Goal: Information Seeking & Learning: Learn about a topic

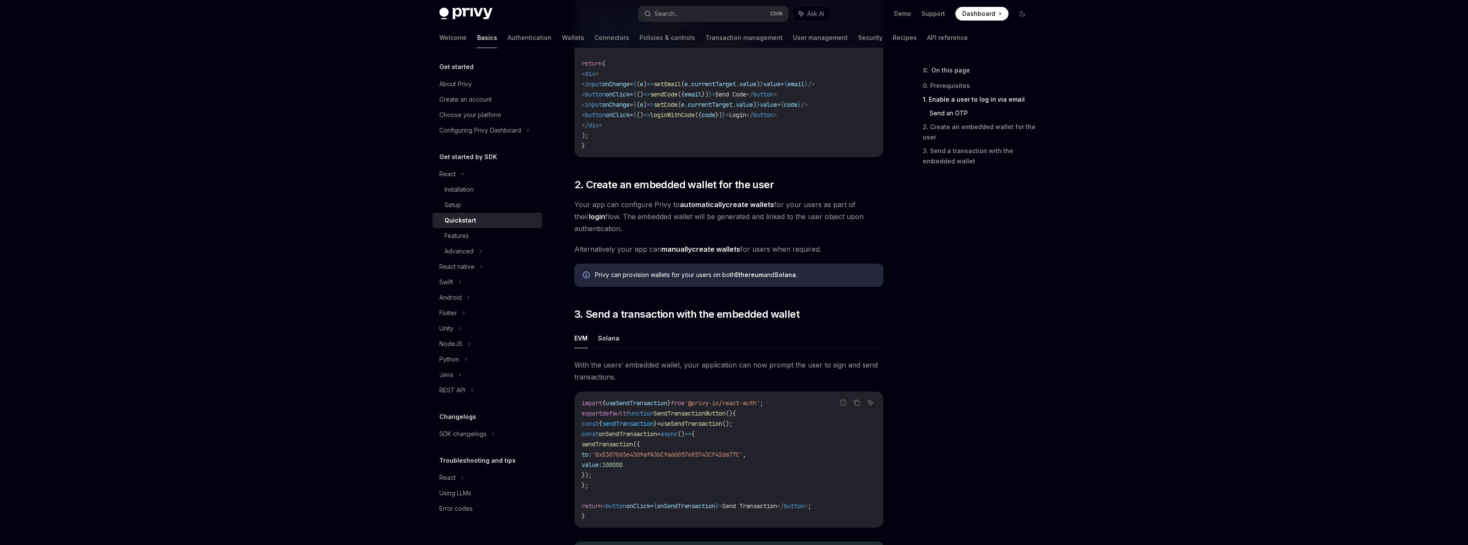
scroll to position [484, 0]
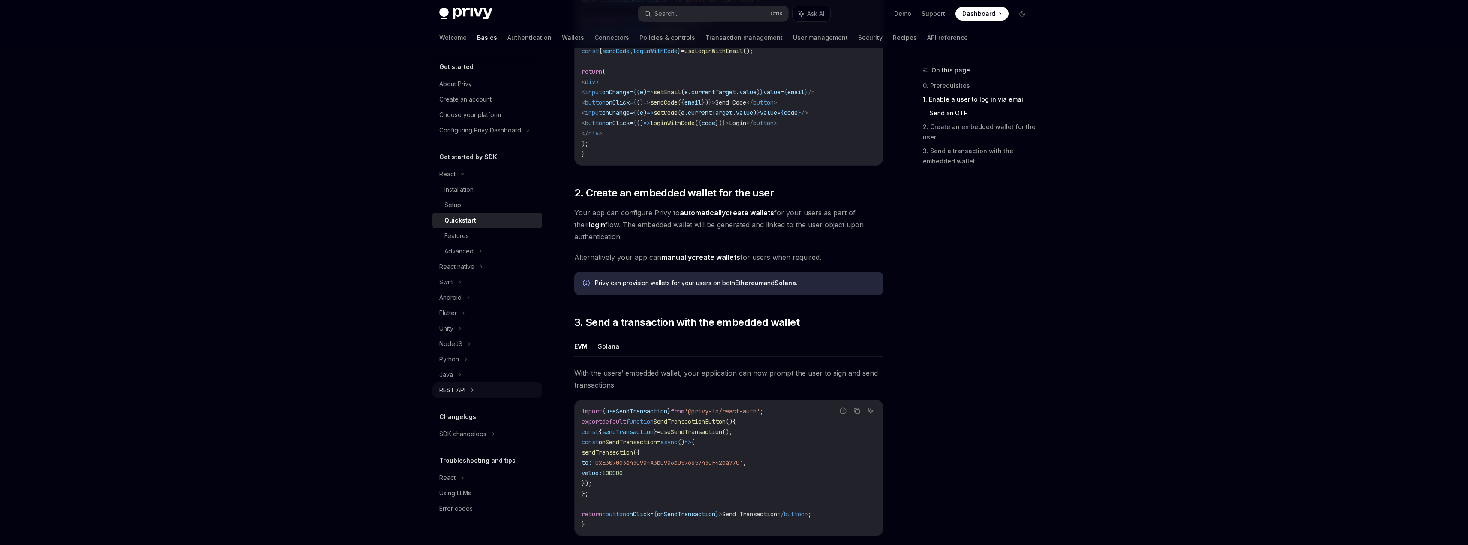
click at [474, 391] on icon at bounding box center [472, 390] width 3 height 10
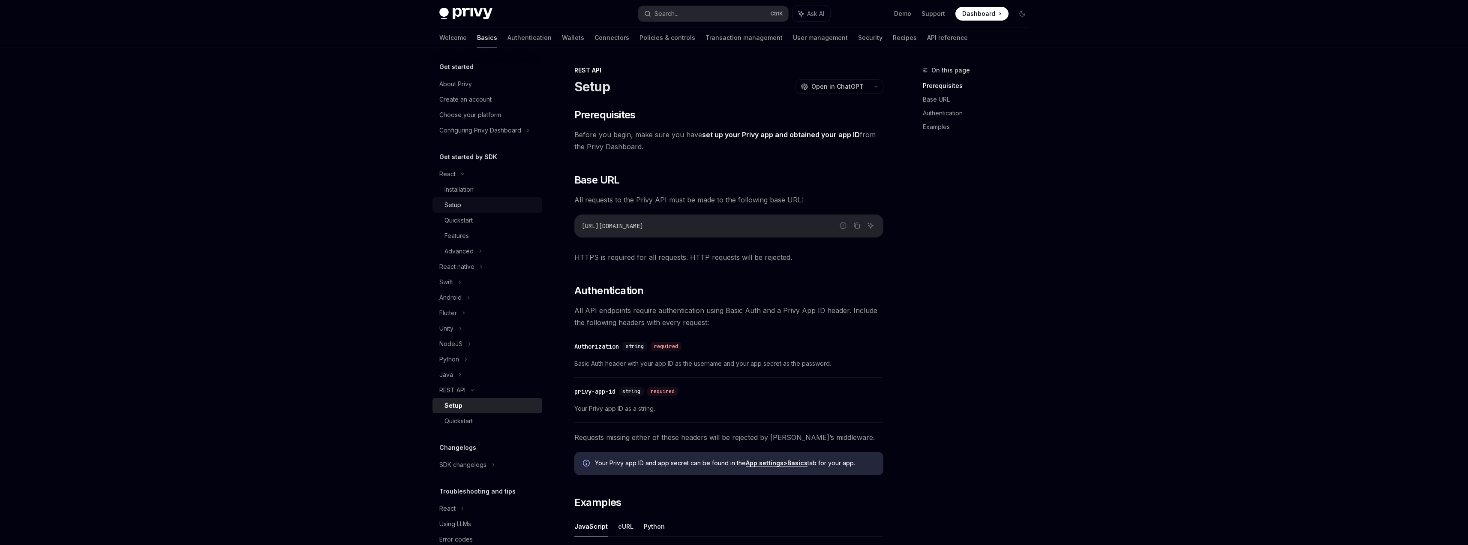
click at [467, 205] on div "Setup" at bounding box center [491, 205] width 93 height 10
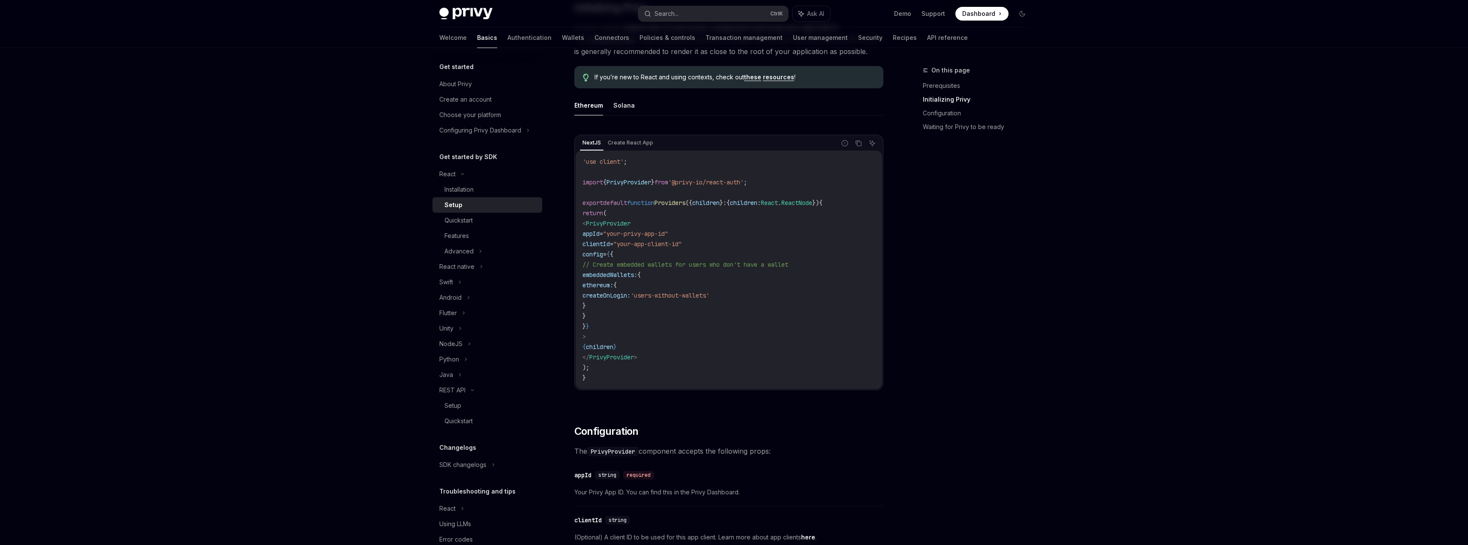
scroll to position [214, 0]
click at [469, 346] on icon at bounding box center [469, 344] width 3 height 10
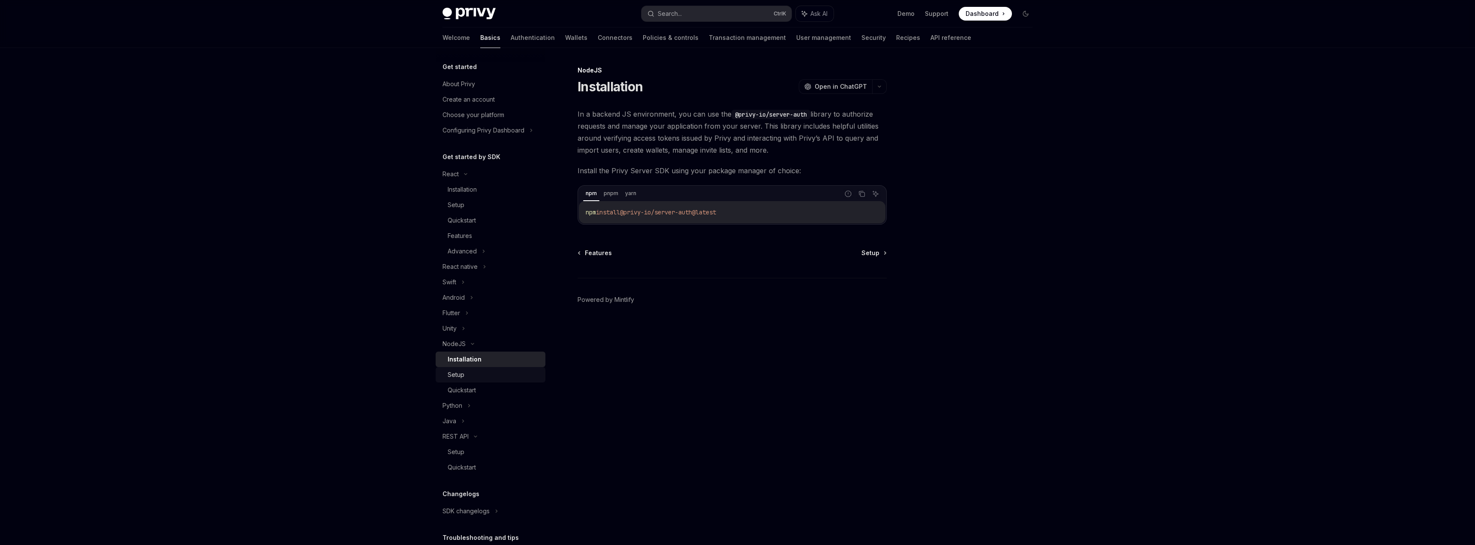
click at [472, 380] on link "Setup" at bounding box center [491, 374] width 110 height 15
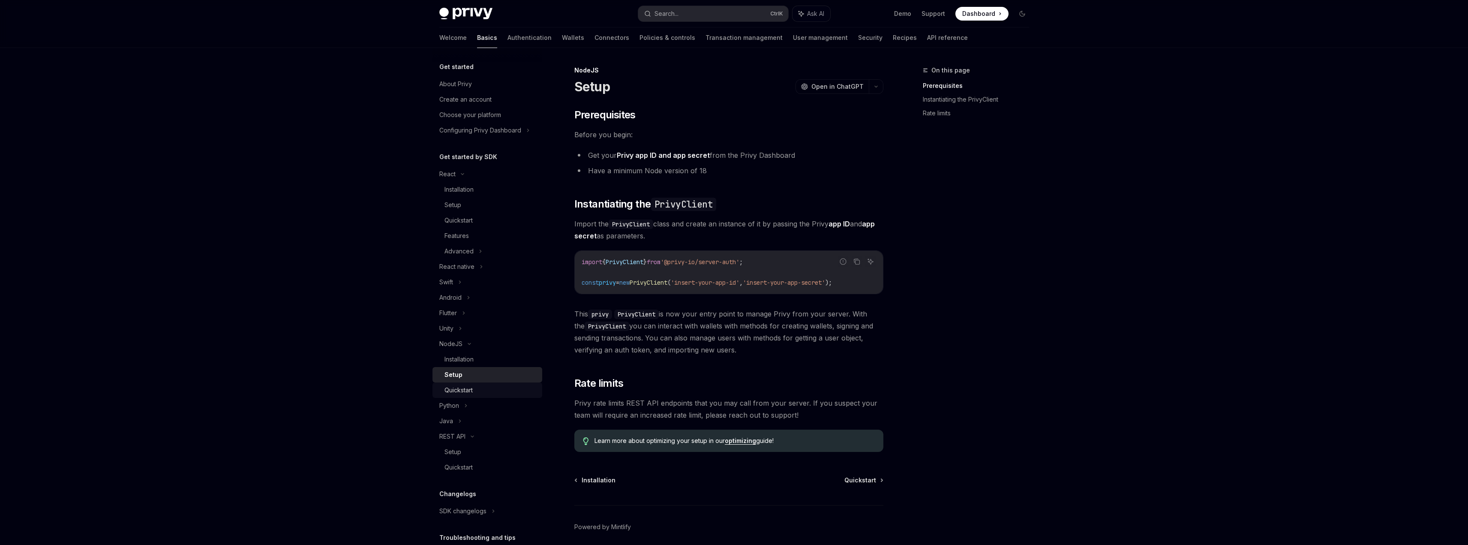
click at [478, 391] on div "Quickstart" at bounding box center [491, 390] width 93 height 10
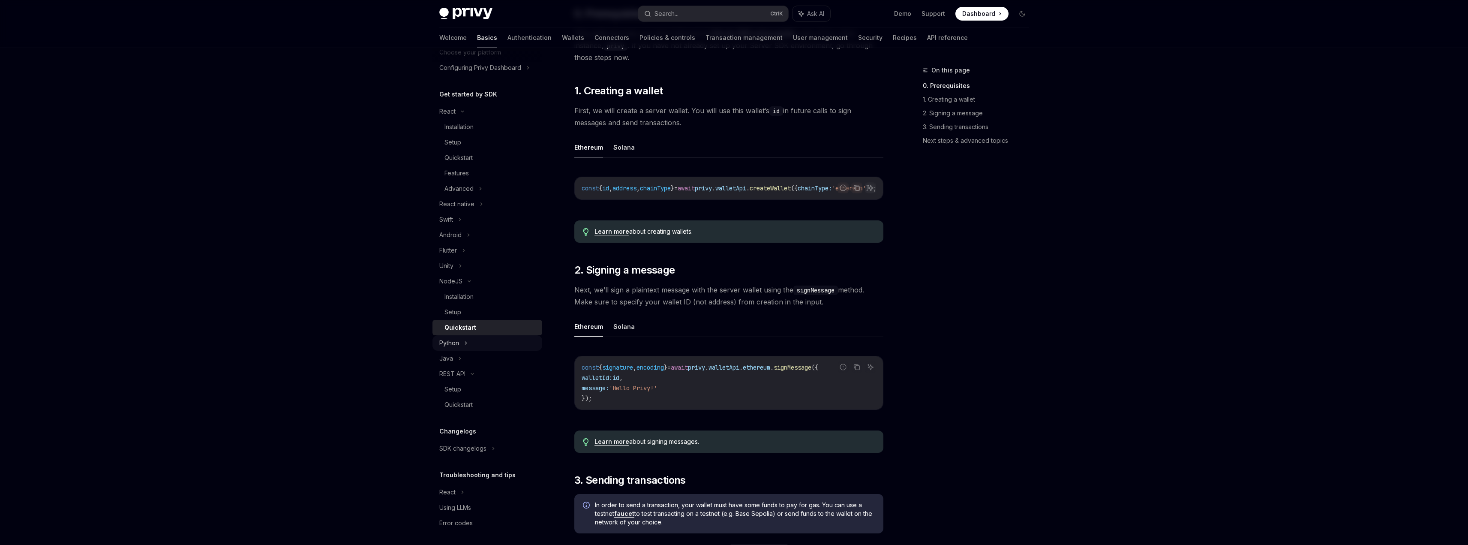
scroll to position [66, 0]
click at [471, 218] on div "Swift" at bounding box center [488, 216] width 110 height 15
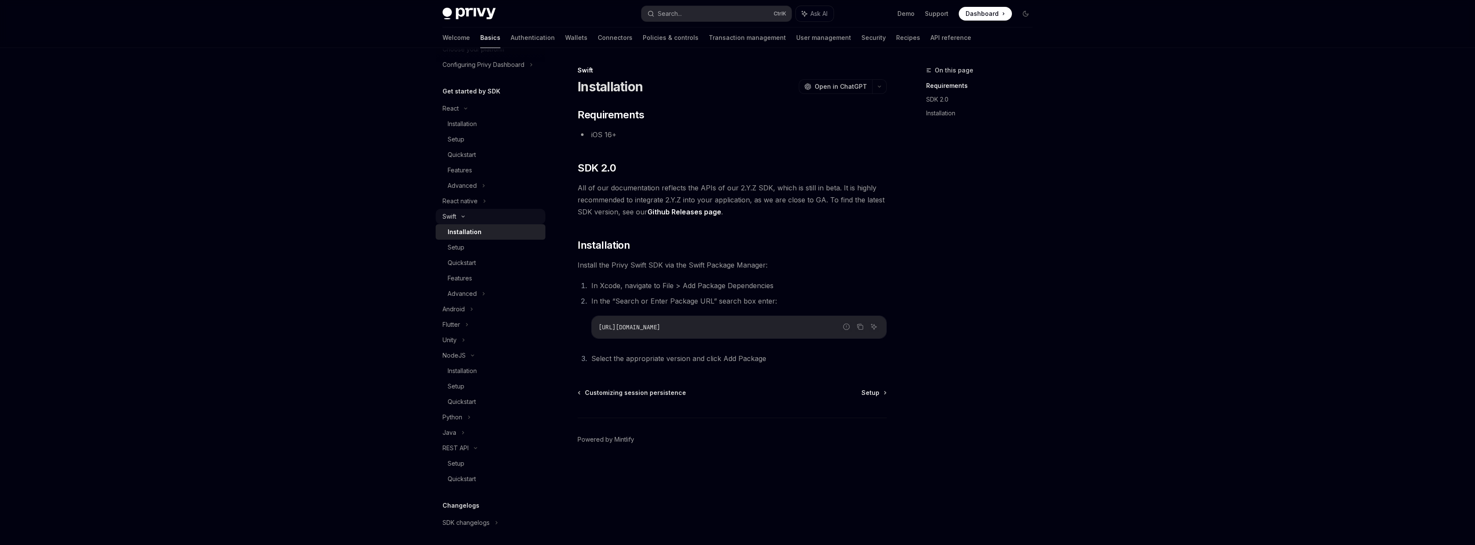
click at [463, 217] on icon at bounding box center [463, 216] width 3 height 1
click at [473, 231] on div "Android" at bounding box center [491, 231] width 110 height 15
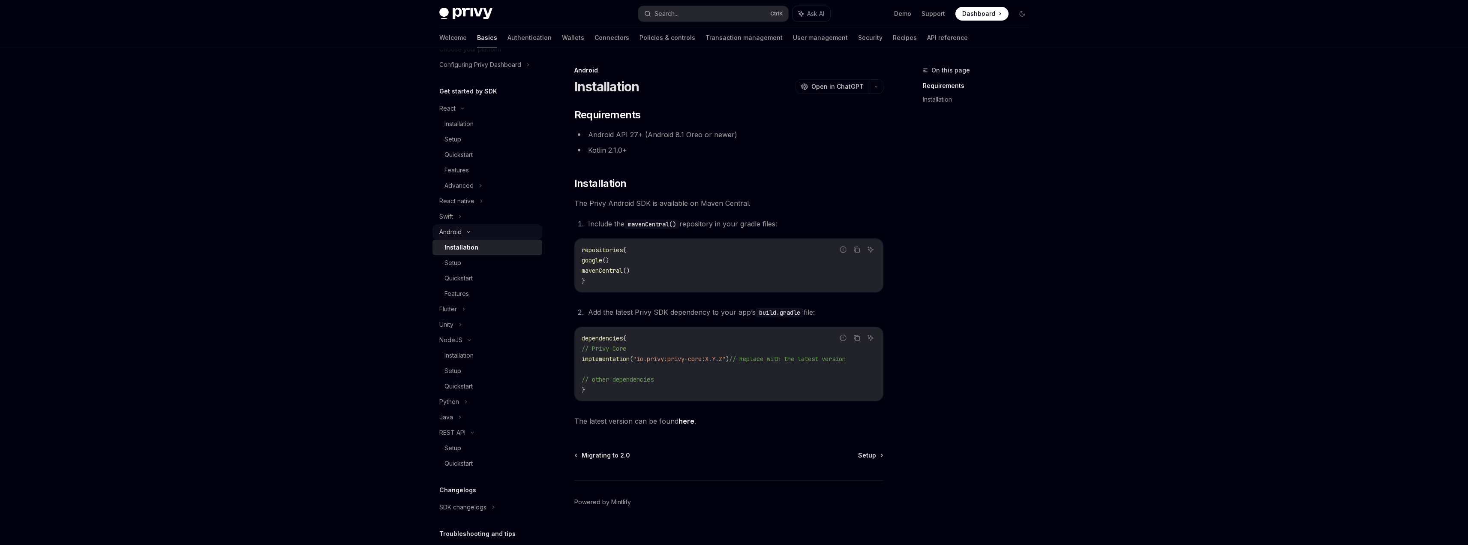
click at [469, 231] on icon at bounding box center [468, 231] width 3 height 1
click at [466, 248] on div "Flutter" at bounding box center [488, 247] width 110 height 15
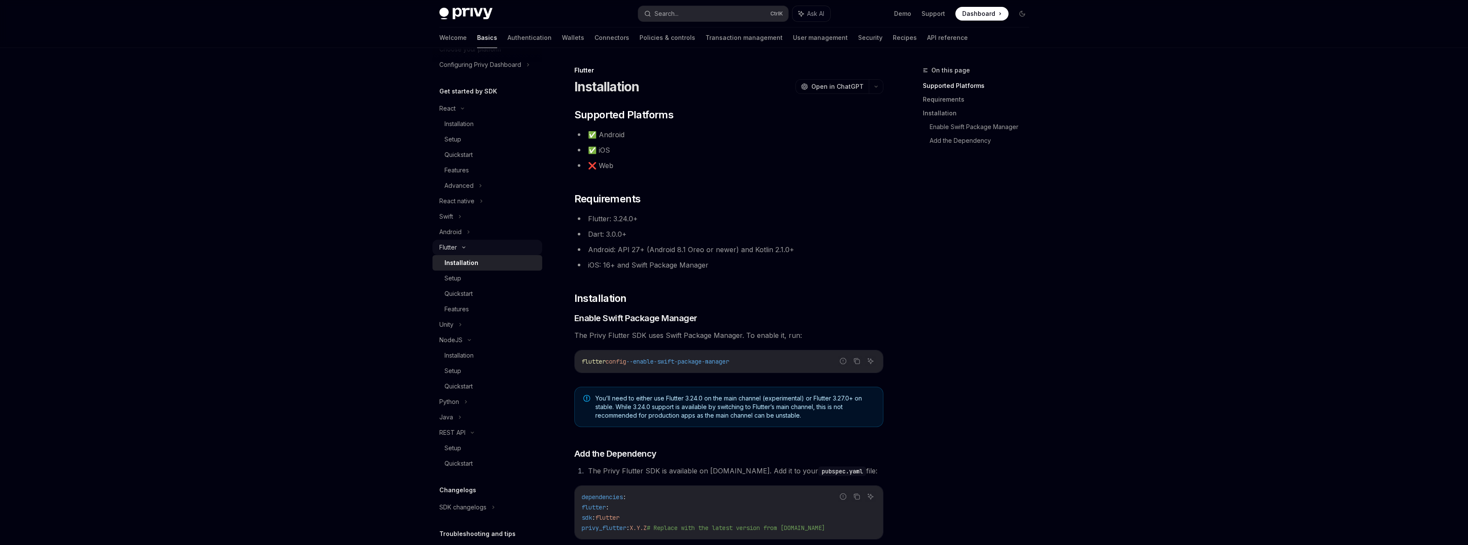
click at [465, 247] on icon at bounding box center [464, 247] width 3 height 1
click at [470, 292] on div "Installation" at bounding box center [459, 293] width 29 height 10
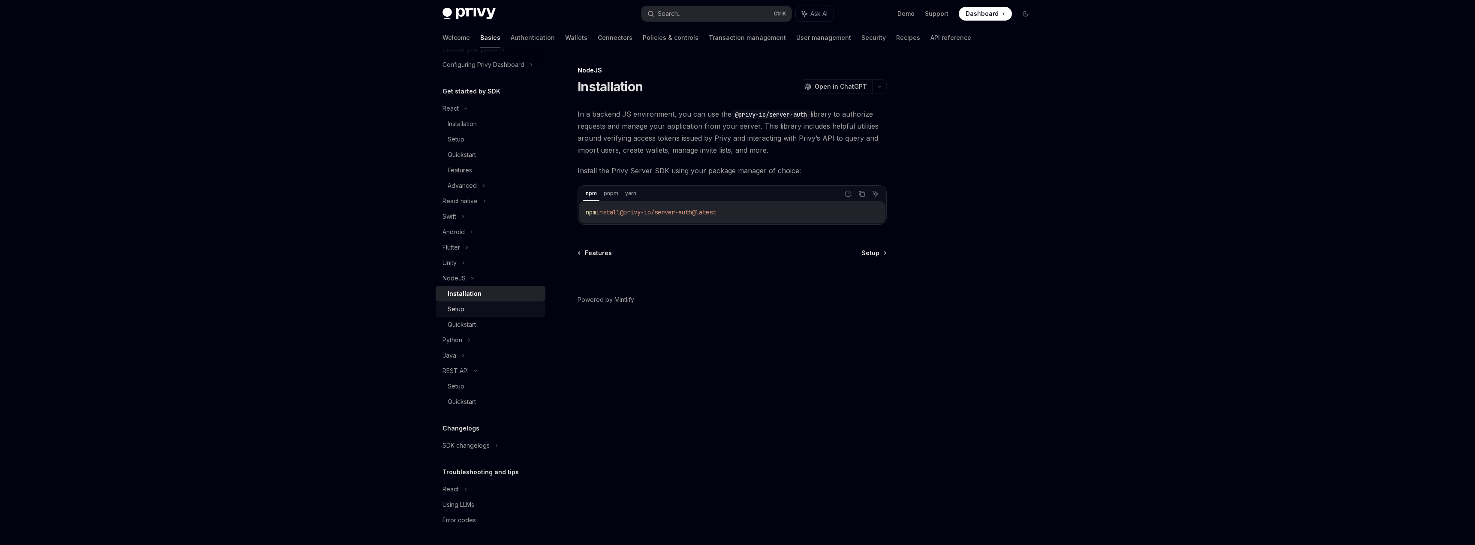
click at [459, 307] on div "Setup" at bounding box center [456, 309] width 17 height 10
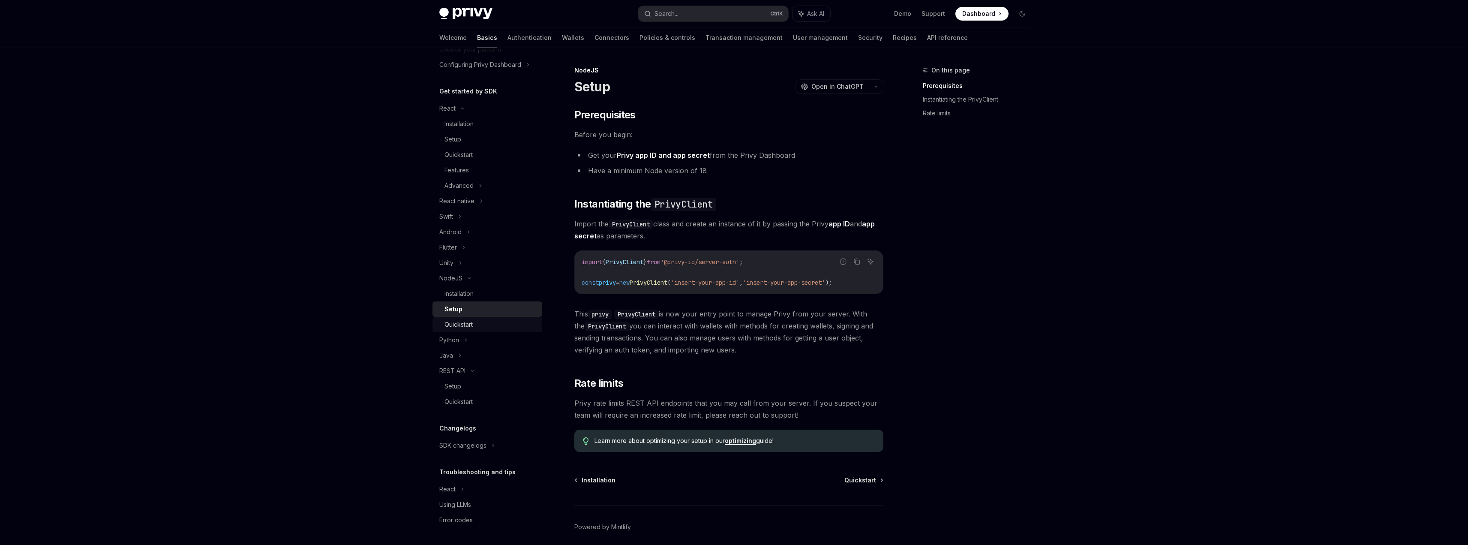
click at [470, 323] on div "Quickstart" at bounding box center [459, 324] width 28 height 10
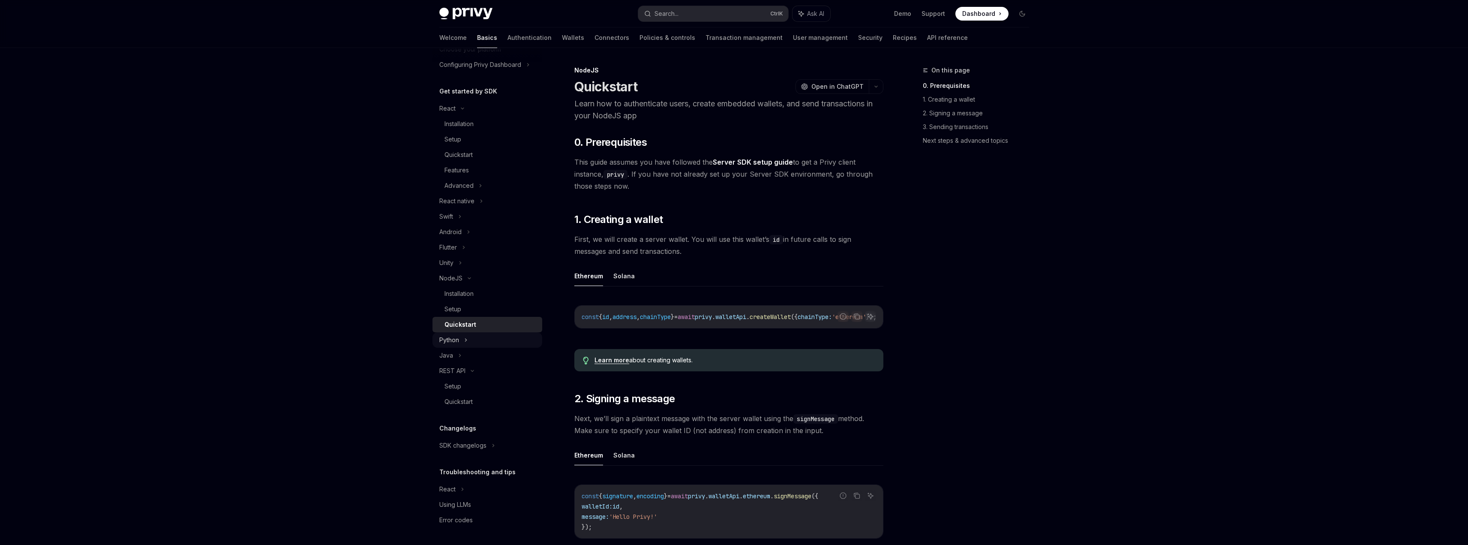
click at [468, 343] on div "Python" at bounding box center [488, 339] width 110 height 15
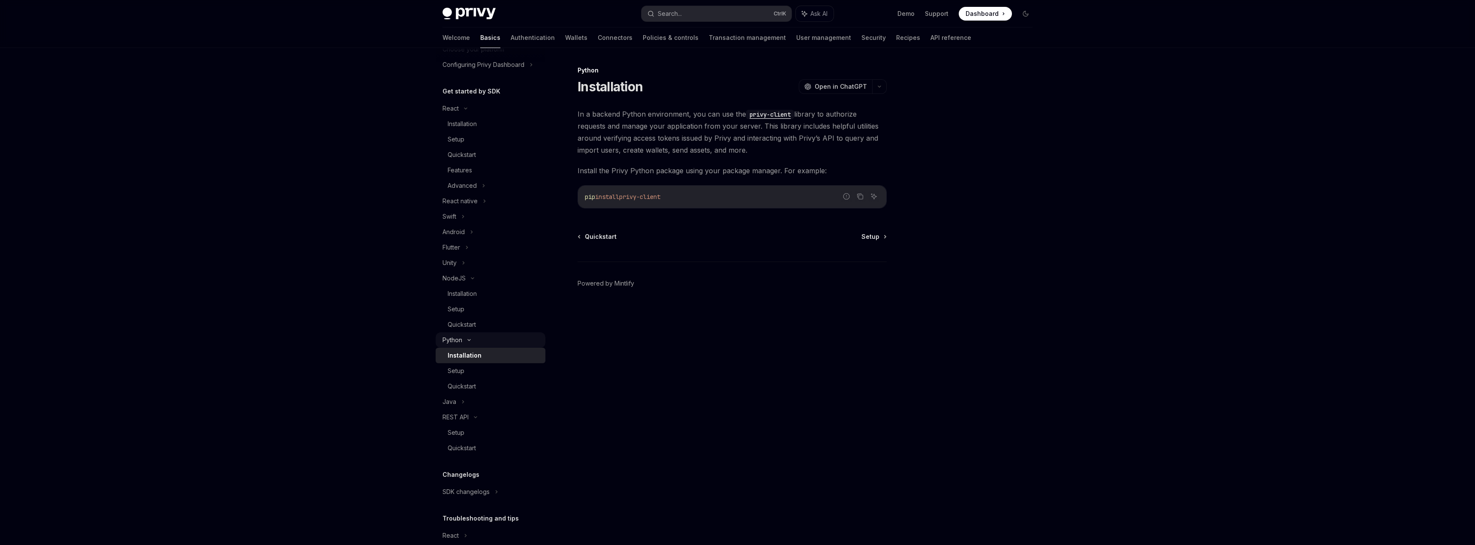
click at [467, 340] on icon at bounding box center [469, 339] width 10 height 3
click at [464, 358] on icon at bounding box center [462, 355] width 3 height 10
type textarea "*"
